Goal: Register for event/course

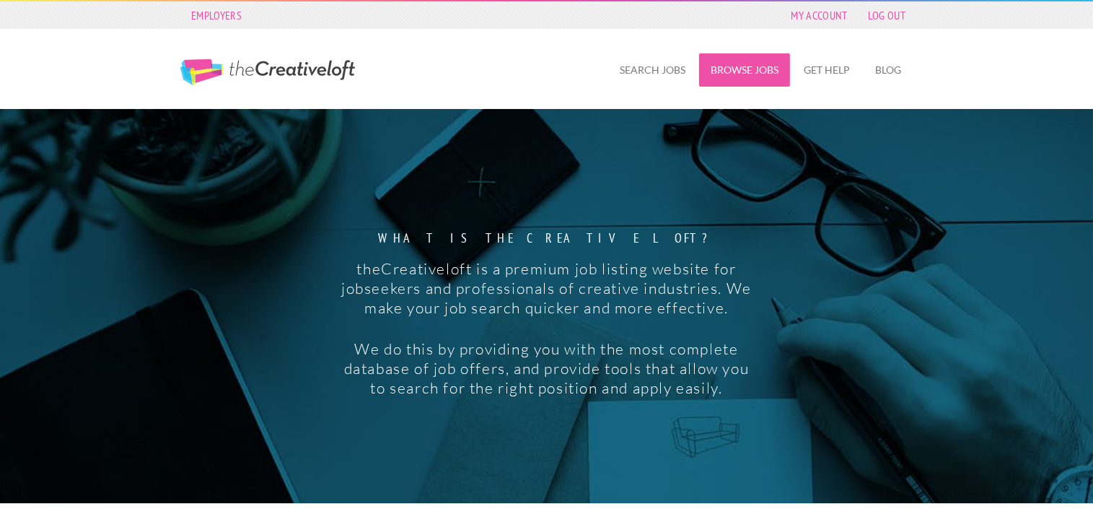
click at [716, 63] on link "Browse Jobs" at bounding box center [744, 69] width 91 height 33
